Goal: Navigation & Orientation: Find specific page/section

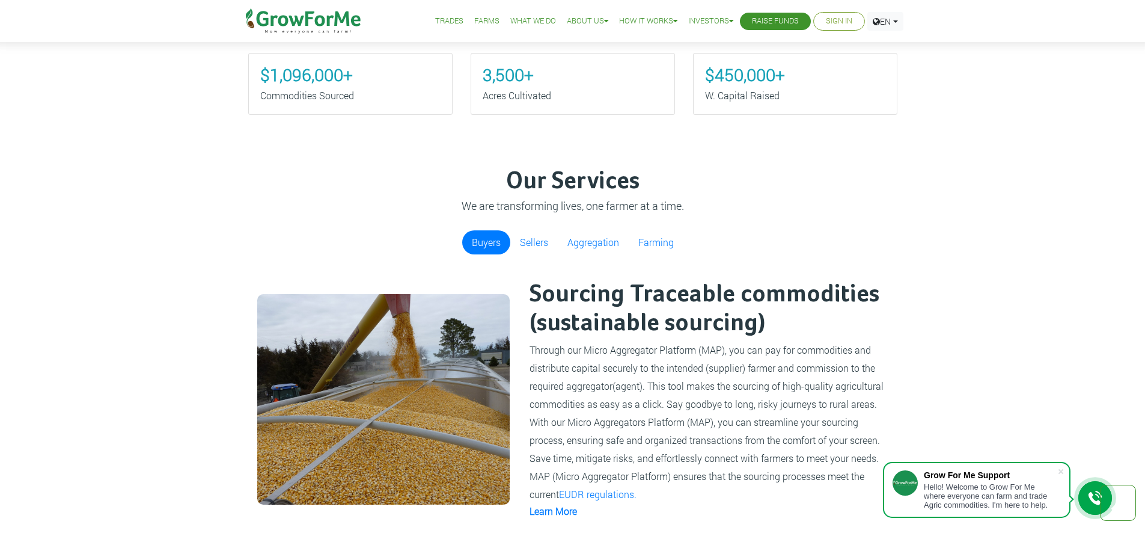
scroll to position [754, 0]
click at [587, 243] on link "Aggregation" at bounding box center [593, 243] width 71 height 24
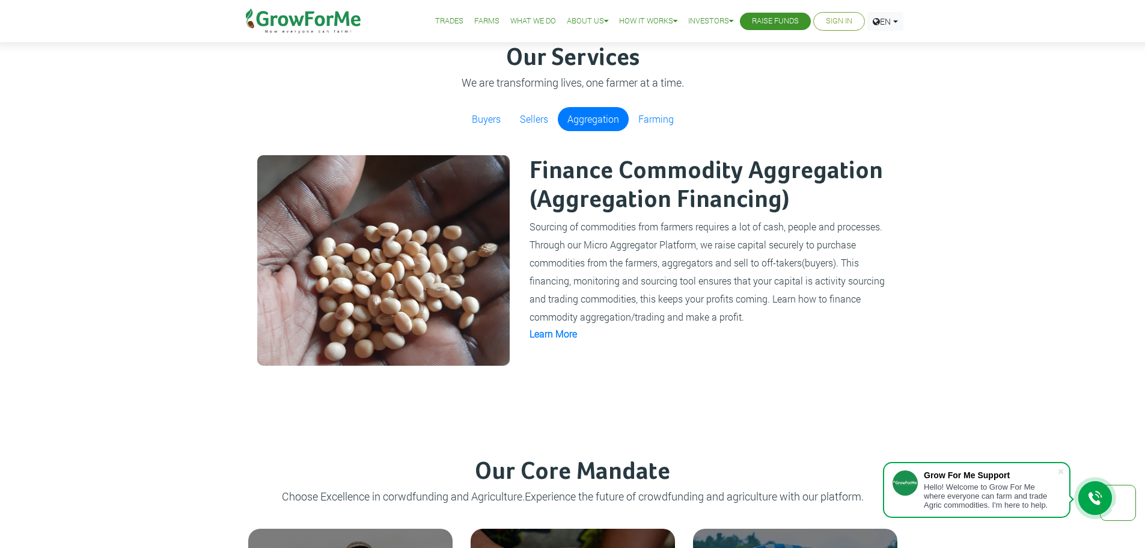
scroll to position [880, 0]
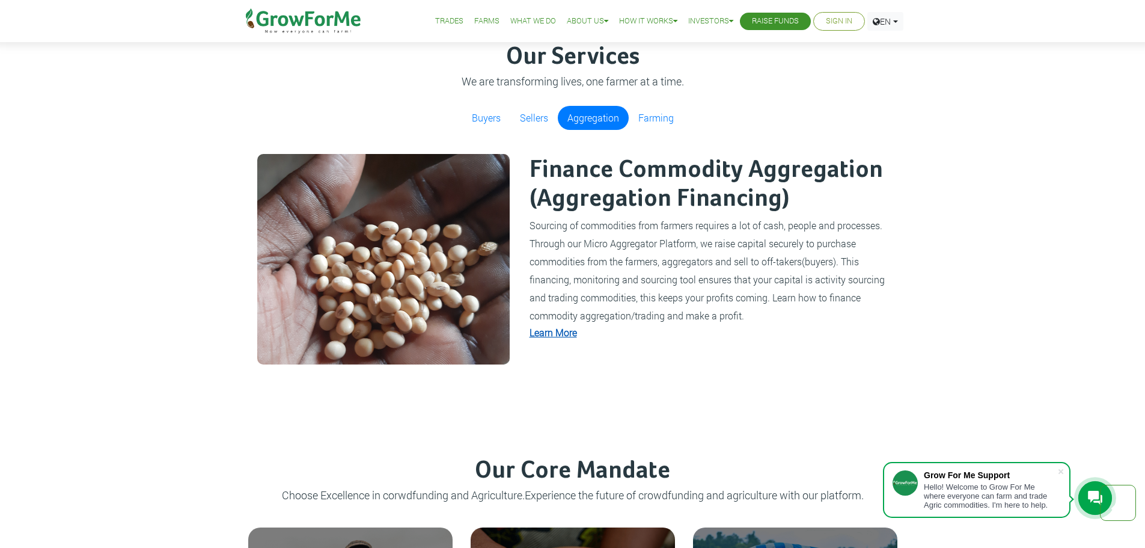
click at [570, 334] on link "Learn More" at bounding box center [553, 332] width 47 height 13
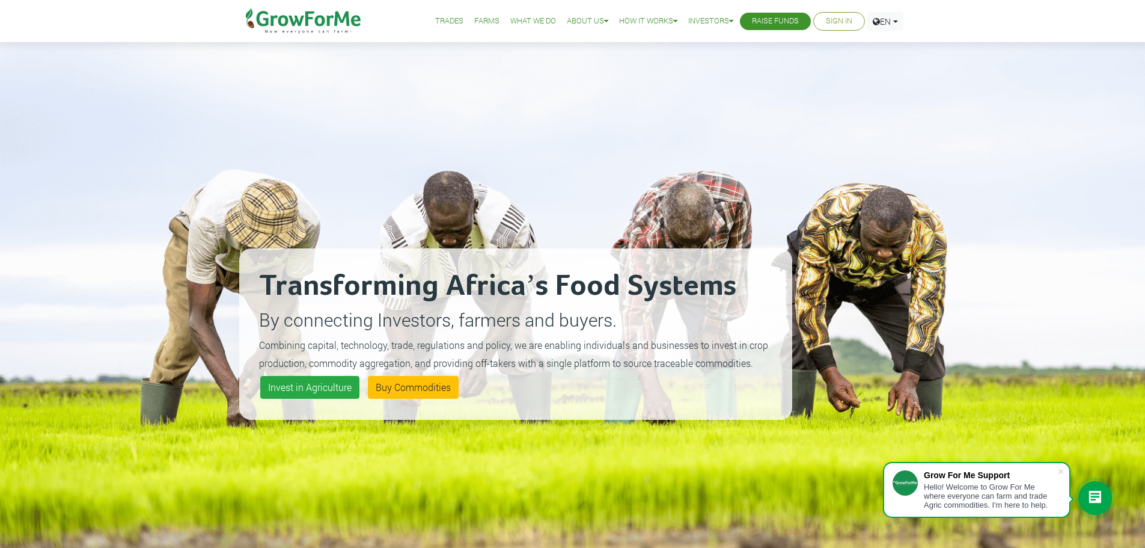
click at [478, 25] on link "Farms" at bounding box center [486, 21] width 25 height 13
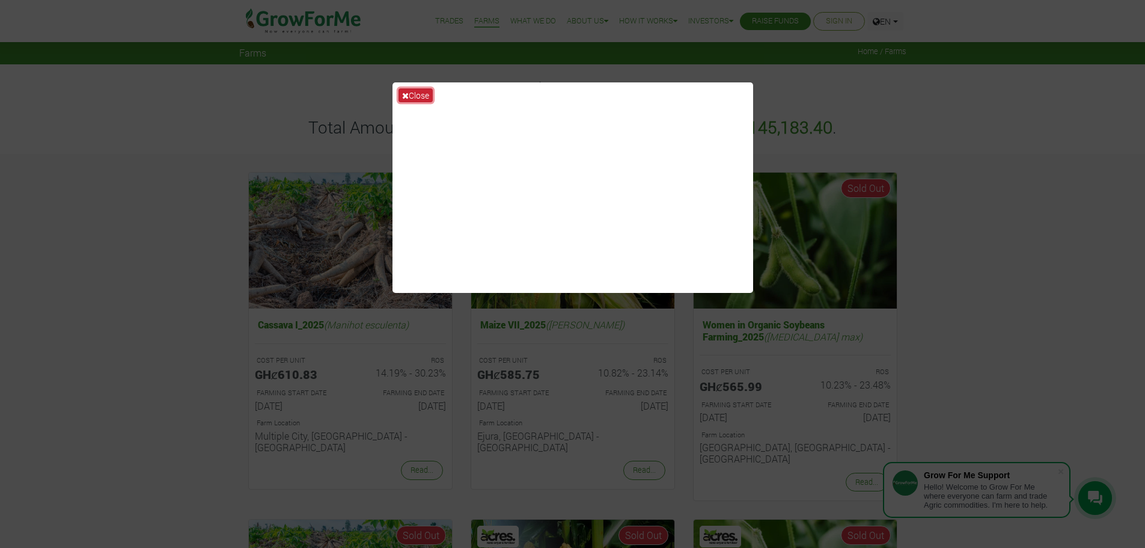
click at [417, 90] on button "Close" at bounding box center [416, 95] width 34 height 14
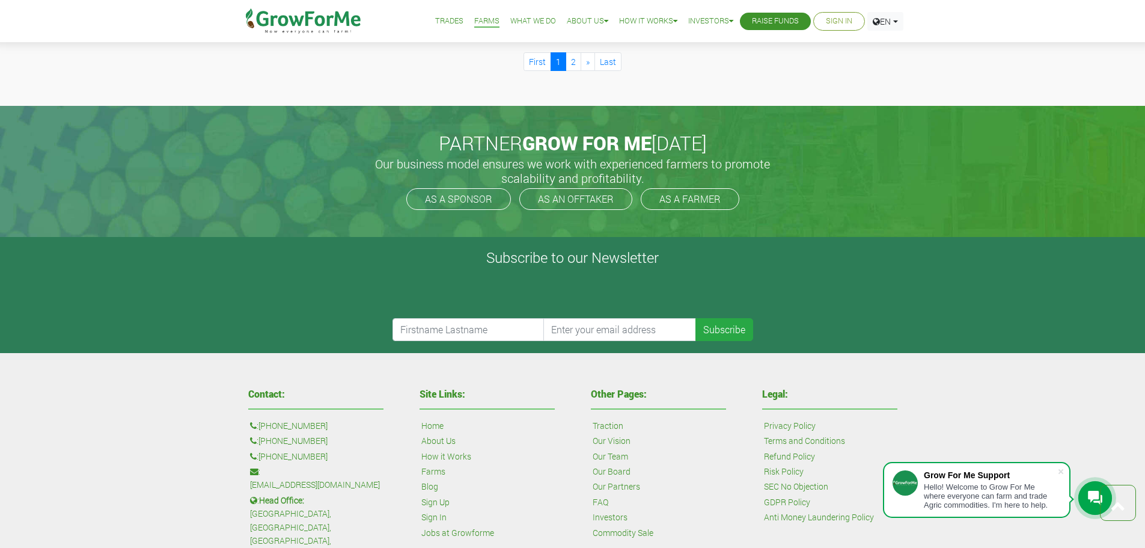
scroll to position [1502, 0]
